Goal: Information Seeking & Learning: Find specific page/section

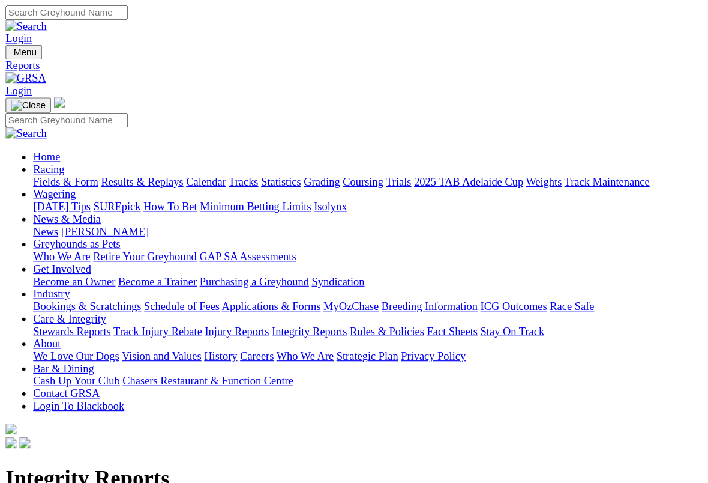
scroll to position [7, 0]
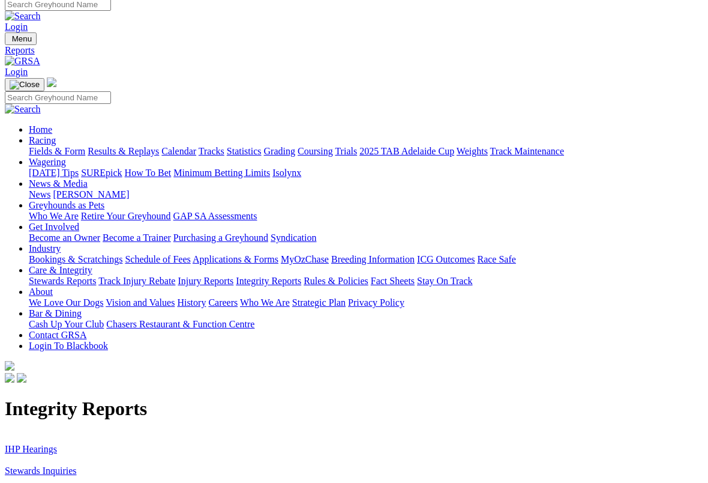
click at [70, 418] on link "Stewards Inquiries" at bounding box center [41, 470] width 72 height 10
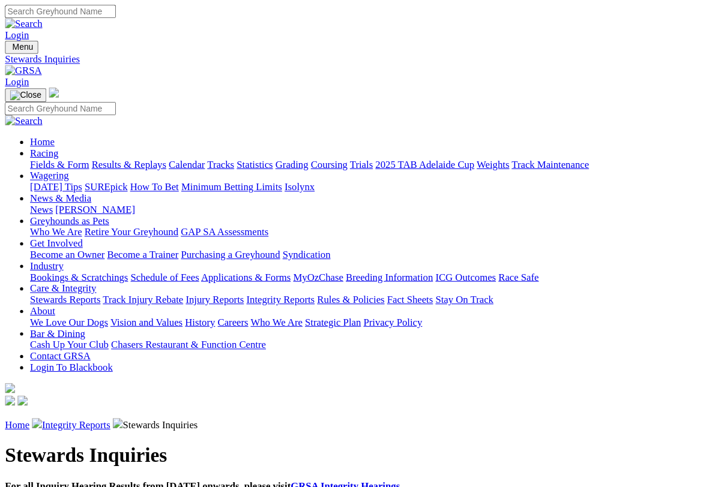
scroll to position [2, 0]
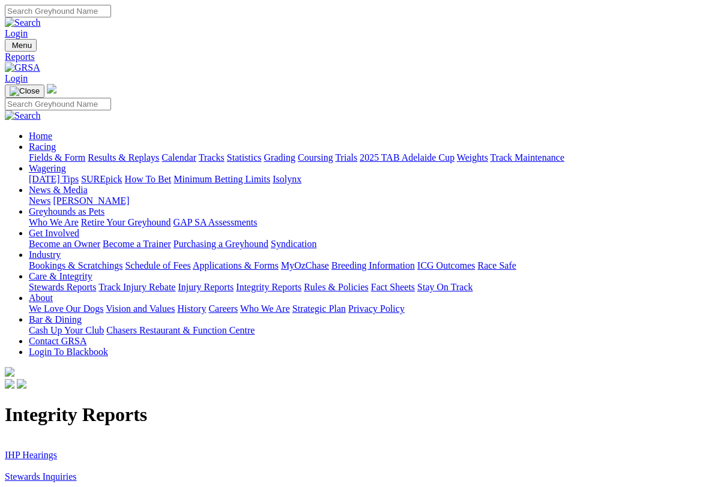
scroll to position [2, 0]
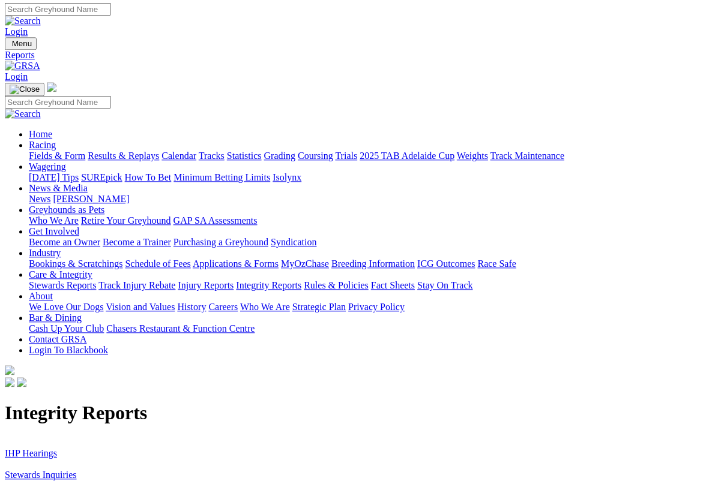
click at [32, 448] on link "IHP Hearings" at bounding box center [31, 453] width 52 height 10
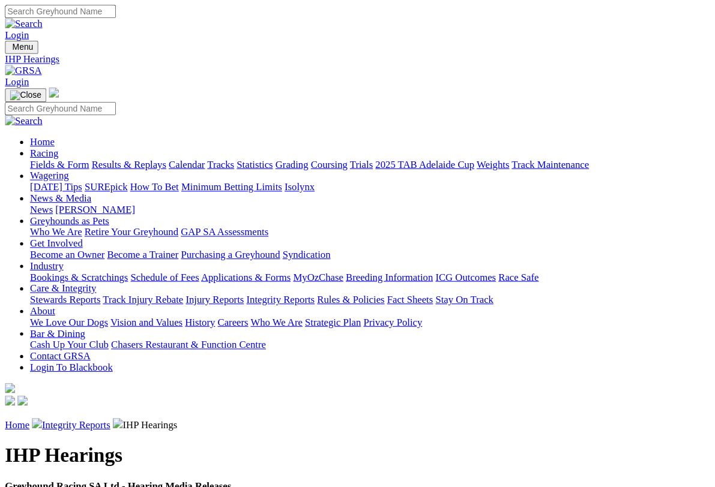
scroll to position [2, 0]
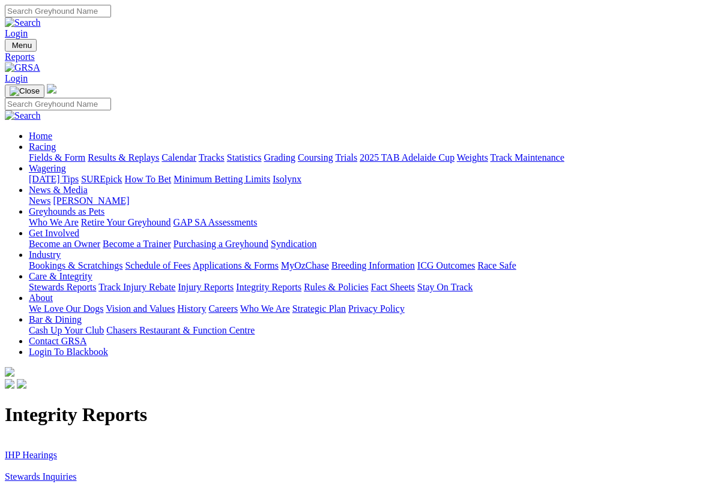
scroll to position [2, 0]
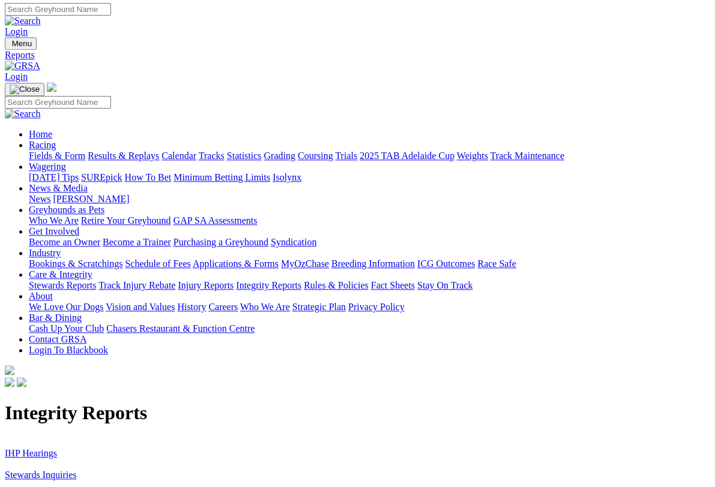
click at [56, 140] on link "Racing" at bounding box center [42, 145] width 27 height 10
click at [64, 151] on link "Fields & Form" at bounding box center [57, 156] width 56 height 10
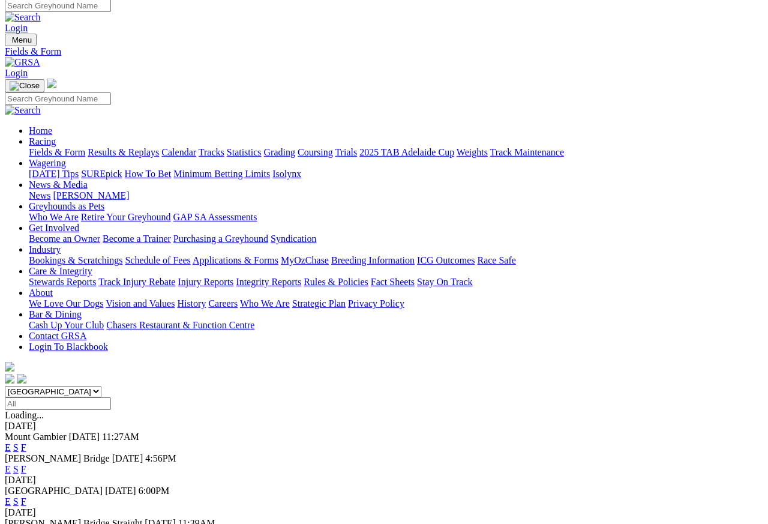
scroll to position [5, 0]
click at [26, 442] on link "F" at bounding box center [23, 447] width 5 height 10
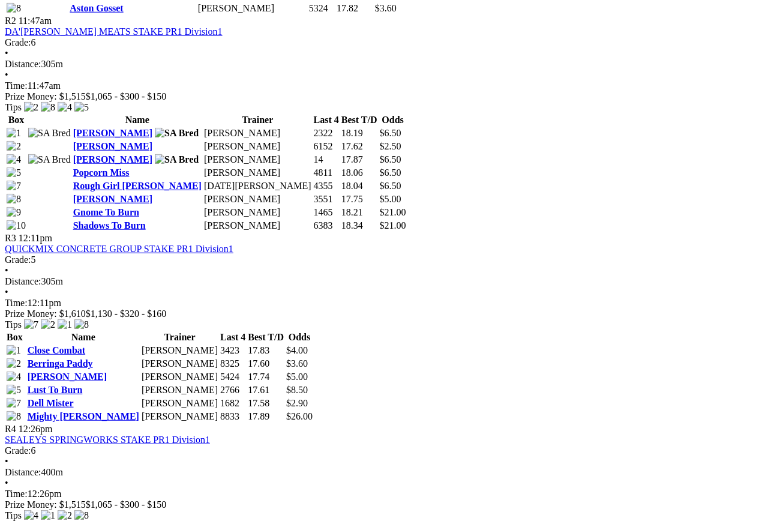
scroll to position [777, 0]
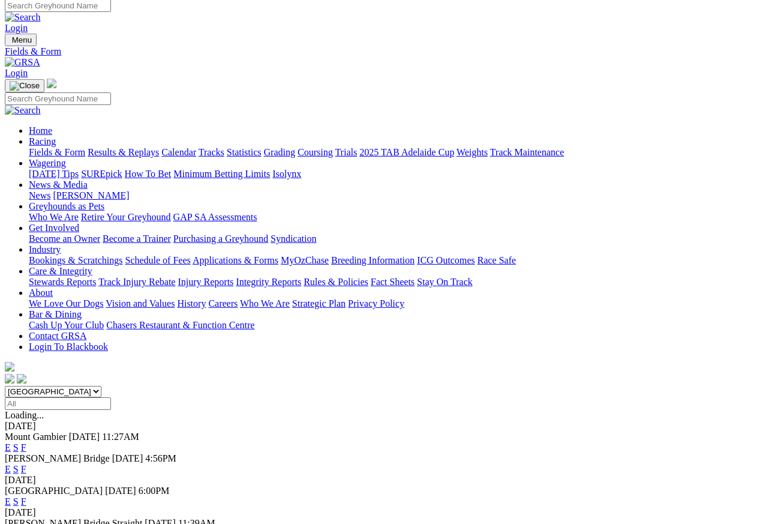
scroll to position [5, 0]
click at [26, 464] on link "F" at bounding box center [23, 469] width 5 height 10
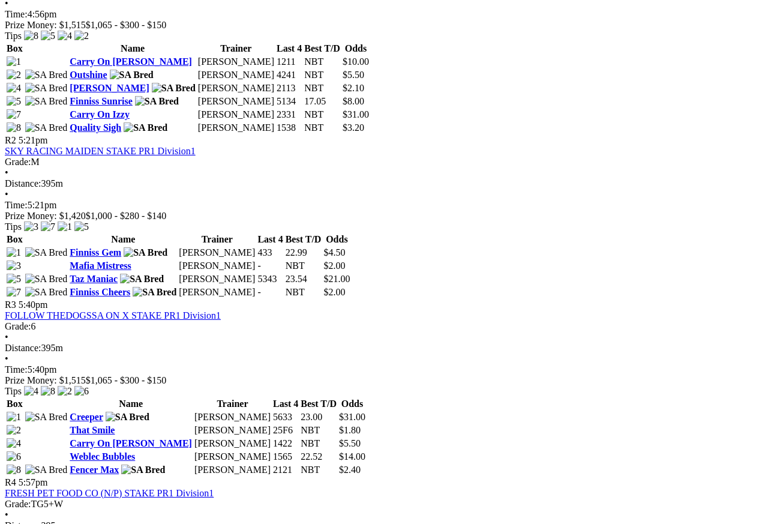
scroll to position [652, 0]
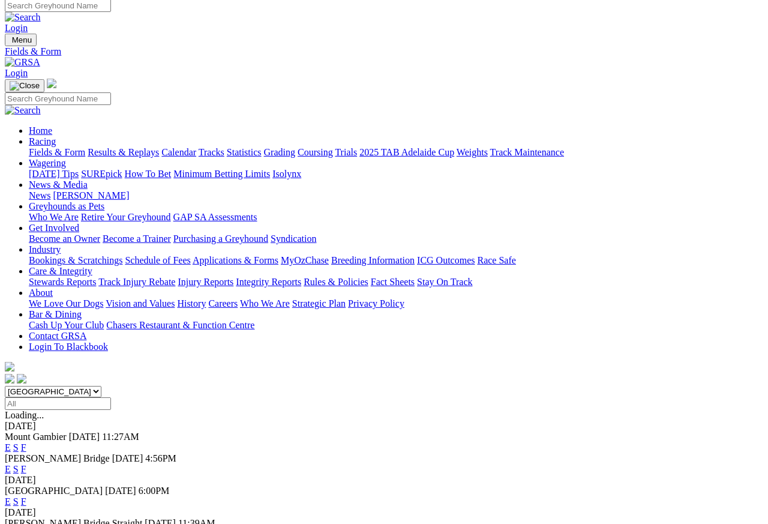
scroll to position [5, 0]
click at [26, 466] on link "F" at bounding box center [23, 501] width 5 height 10
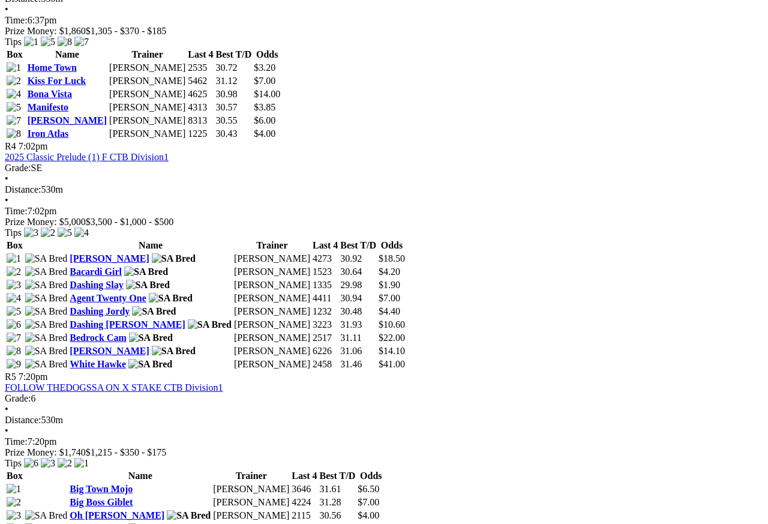
scroll to position [1075, 0]
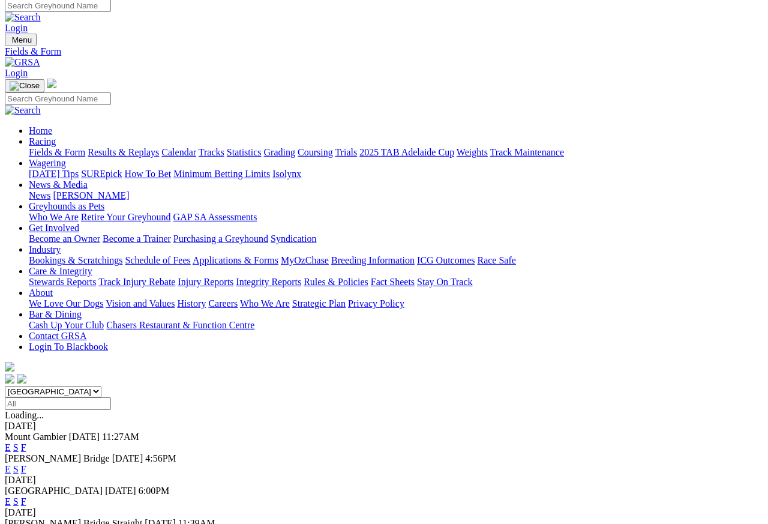
scroll to position [5, 0]
click at [26, 466] on link "F" at bounding box center [23, 534] width 5 height 10
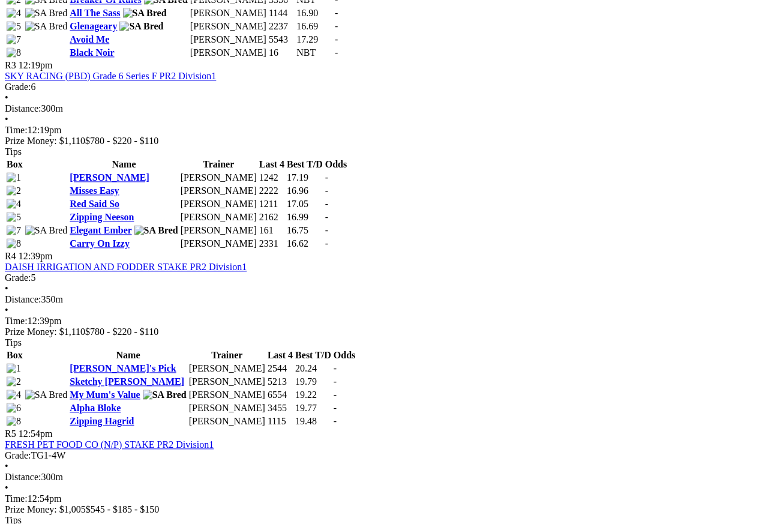
scroll to position [916, 0]
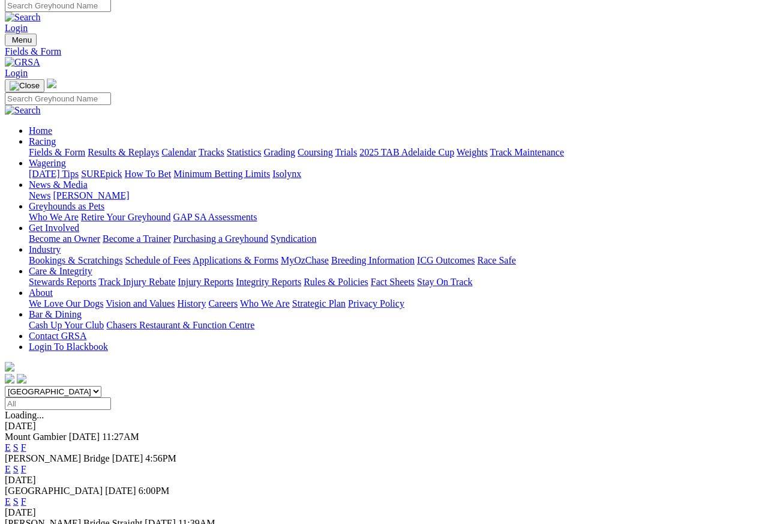
scroll to position [5, 0]
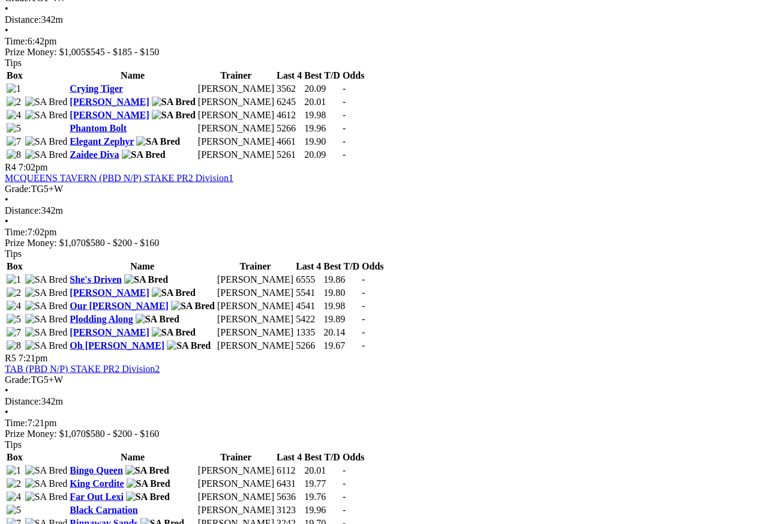
scroll to position [1041, 0]
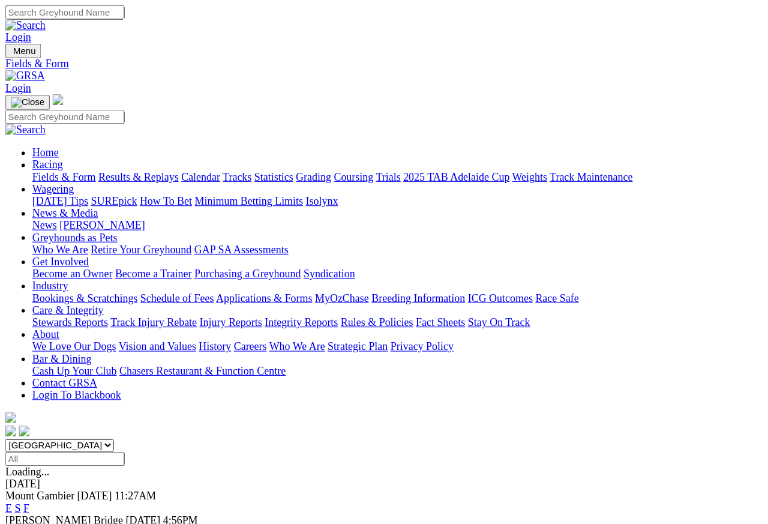
scroll to position [5, 0]
